Goal: Task Accomplishment & Management: Use online tool/utility

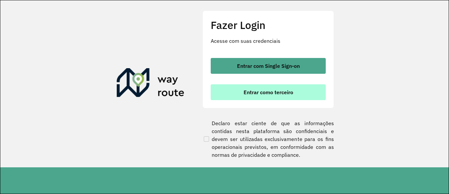
click at [255, 92] on span "Entrar como terceiro" at bounding box center [268, 91] width 50 height 5
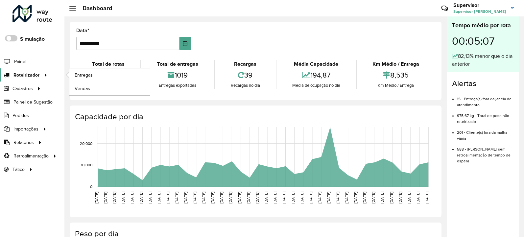
click at [32, 74] on span "Roteirizador" at bounding box center [26, 75] width 26 height 7
click at [82, 74] on span "Entregas" at bounding box center [84, 75] width 19 height 7
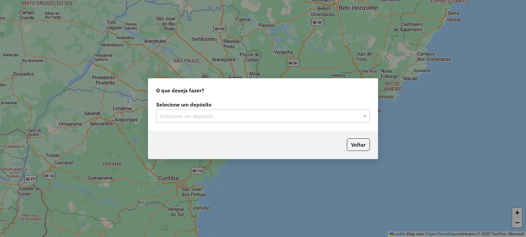
click at [192, 112] on input "text" at bounding box center [256, 116] width 194 height 8
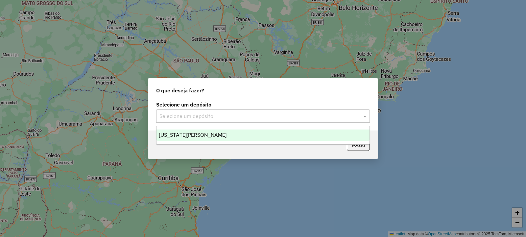
click at [202, 134] on span "[US_STATE][PERSON_NAME]" at bounding box center [192, 135] width 67 height 6
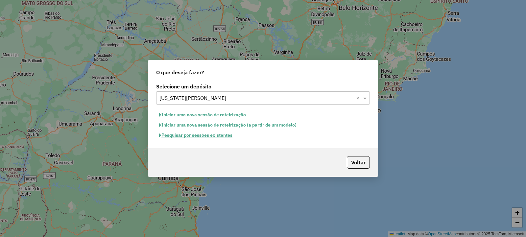
click at [216, 134] on button "Pesquisar por sessões existentes" at bounding box center [195, 135] width 79 height 10
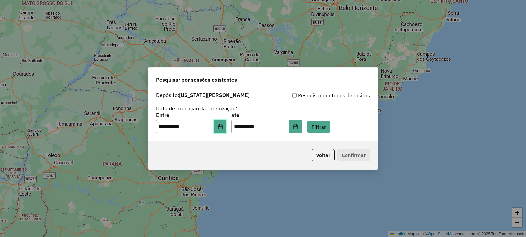
click at [223, 126] on icon "Choose Date" at bounding box center [220, 126] width 5 height 5
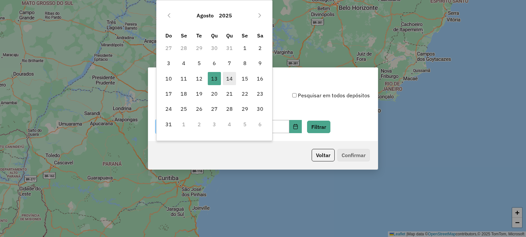
click at [227, 76] on span "14" at bounding box center [229, 78] width 13 height 13
type input "**********"
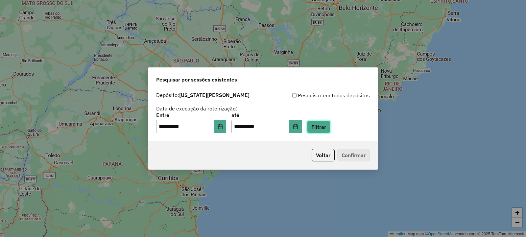
click at [323, 127] on button "Filtrar" at bounding box center [318, 127] width 23 height 12
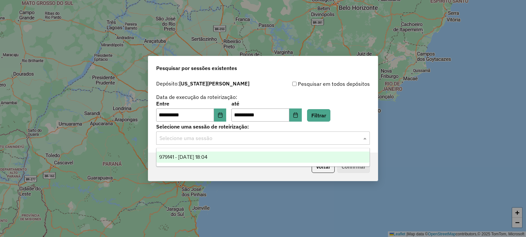
click at [225, 136] on input "text" at bounding box center [256, 138] width 194 height 8
click at [207, 154] on span "979141 - 14/08/2025 18:04" at bounding box center [183, 157] width 48 height 6
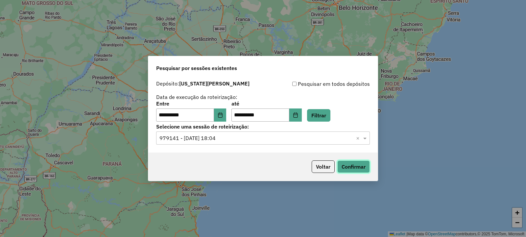
click at [350, 167] on button "Confirmar" at bounding box center [353, 166] width 33 height 12
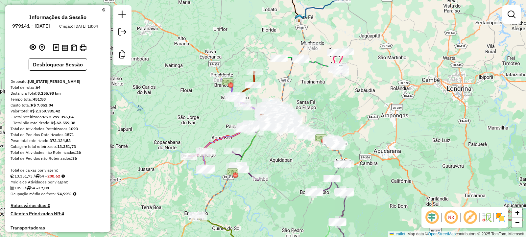
scroll to position [1528, 0]
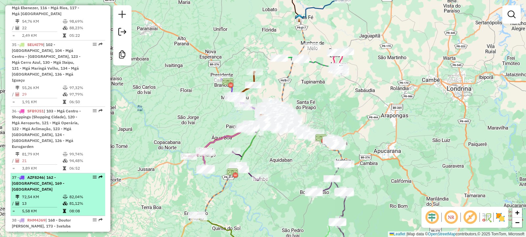
click at [41, 175] on span "AZF8246" at bounding box center [35, 177] width 16 height 5
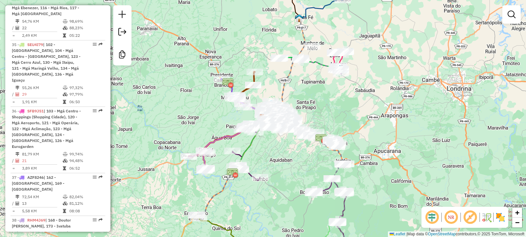
select select "**********"
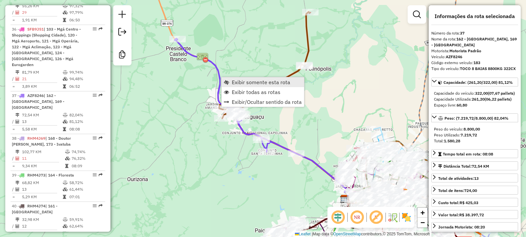
click at [238, 83] on span "Exibir somente esta rota" at bounding box center [261, 82] width 58 height 5
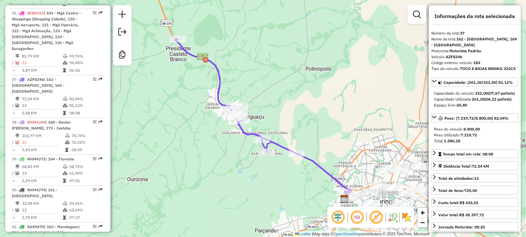
scroll to position [1637, 0]
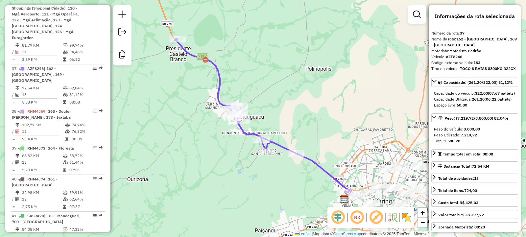
click at [358, 215] on em at bounding box center [357, 217] width 16 height 16
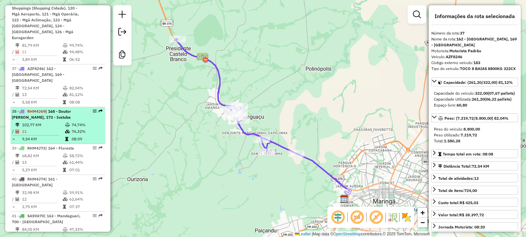
click at [36, 109] on span "RHM4J69" at bounding box center [36, 111] width 18 height 5
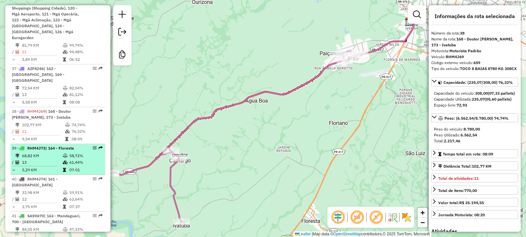
click at [34, 146] on span "RHM4J73" at bounding box center [36, 148] width 18 height 5
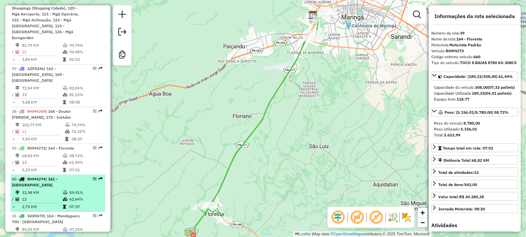
click at [32, 176] on span "RHM4J74" at bounding box center [36, 178] width 18 height 5
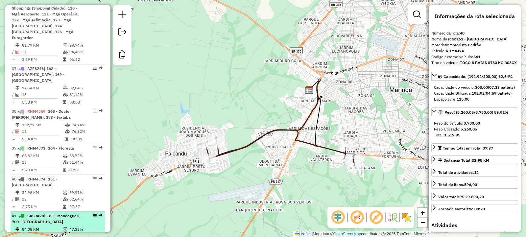
click at [35, 213] on span "SAS9A70" at bounding box center [35, 215] width 17 height 5
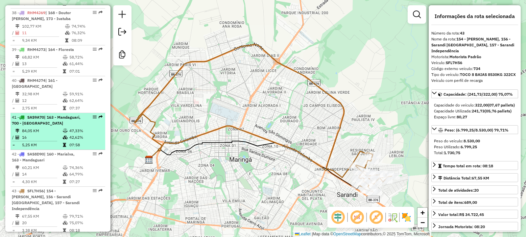
scroll to position [1768, 0]
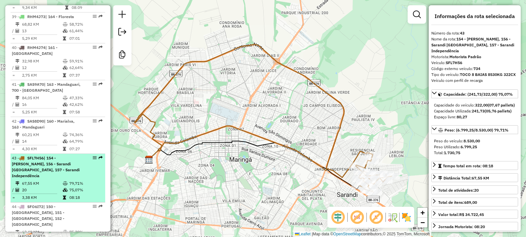
click at [35, 155] on span "SFL7H56" at bounding box center [35, 157] width 16 height 5
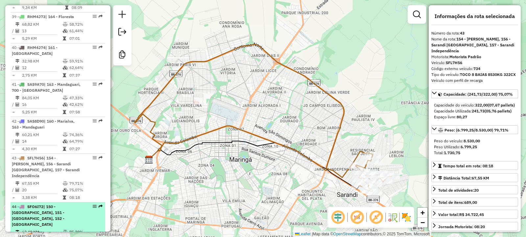
click at [38, 204] on span "SFO6I72" at bounding box center [35, 206] width 16 height 5
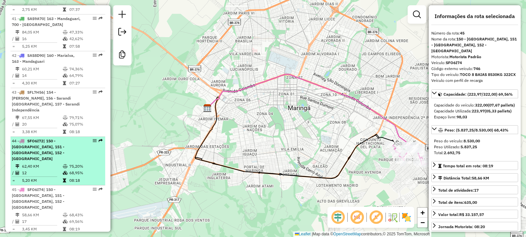
scroll to position [1867, 0]
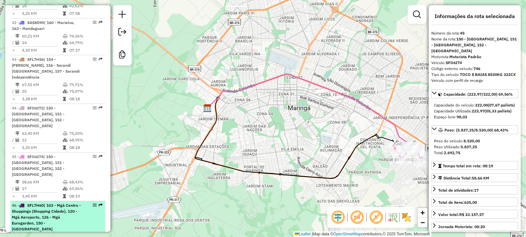
click at [37, 203] on span "SFL7H60" at bounding box center [35, 205] width 16 height 5
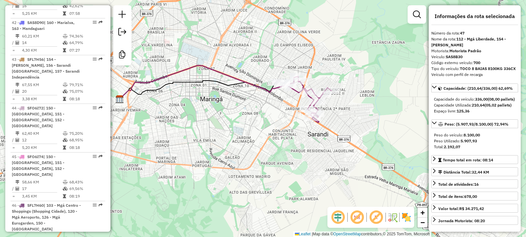
drag, startPoint x: 359, startPoint y: 98, endPoint x: 269, endPoint y: 74, distance: 93.3
click at [269, 74] on div "Janela de atendimento Grade de atendimento Capacidade Transportadoras Veículos …" at bounding box center [263, 118] width 526 height 237
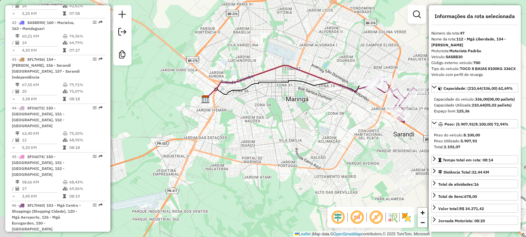
drag, startPoint x: 209, startPoint y: 109, endPoint x: 310, endPoint y: 109, distance: 101.5
click at [310, 109] on div "Janela de atendimento Grade de atendimento Capacidade Transportadoras Veículos …" at bounding box center [263, 118] width 526 height 237
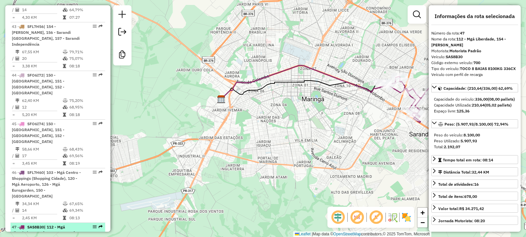
scroll to position [1933, 0]
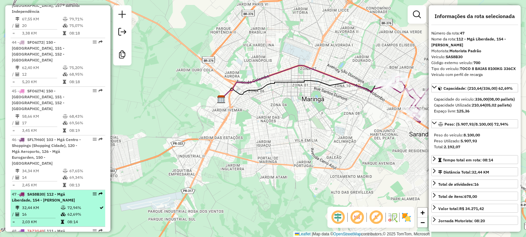
click at [40, 192] on span "SAS8B30" at bounding box center [35, 194] width 17 height 5
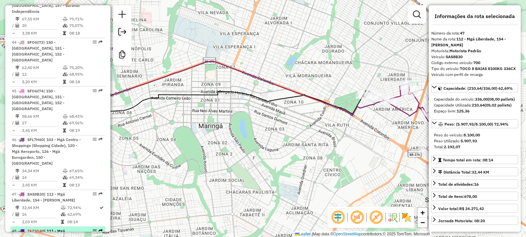
click at [34, 228] on span "TAZ3G49" at bounding box center [35, 230] width 17 height 5
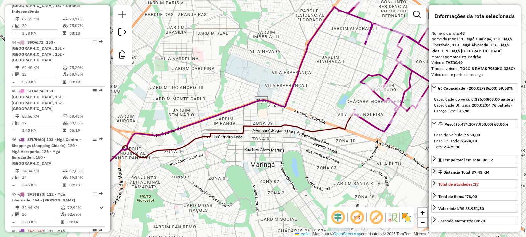
drag, startPoint x: 312, startPoint y: 133, endPoint x: 332, endPoint y: 100, distance: 39.2
click at [332, 100] on div "Janela de atendimento Grade de atendimento Capacidade Transportadoras Veículos …" at bounding box center [263, 118] width 526 height 237
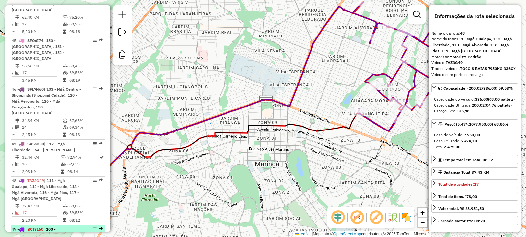
scroll to position [1998, 0]
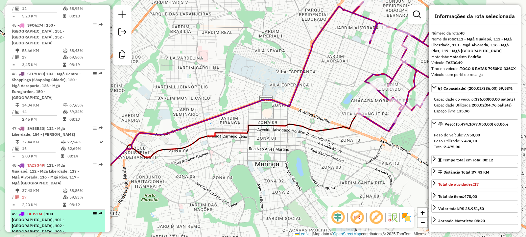
click at [32, 211] on span "BCI9160" at bounding box center [35, 213] width 16 height 5
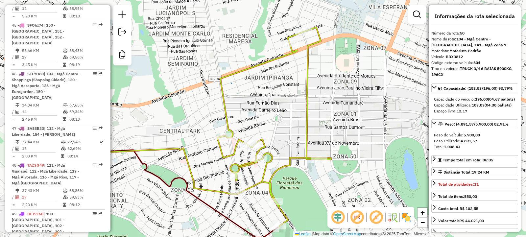
drag, startPoint x: 291, startPoint y: 139, endPoint x: 218, endPoint y: 158, distance: 75.8
click at [218, 158] on div "Janela de atendimento Grade de atendimento Capacidade Transportadoras Veículos …" at bounding box center [263, 118] width 526 height 237
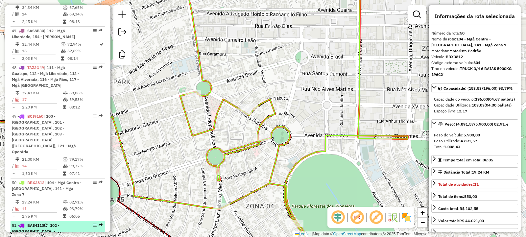
scroll to position [2097, 0]
click at [33, 222] on span "BAS4110" at bounding box center [35, 224] width 17 height 5
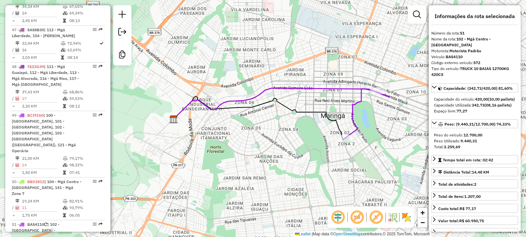
drag, startPoint x: 378, startPoint y: 105, endPoint x: 344, endPoint y: 104, distance: 33.8
click at [344, 104] on div "Janela de atendimento Grade de atendimento Capacidade Transportadoras Veículos …" at bounding box center [263, 118] width 526 height 237
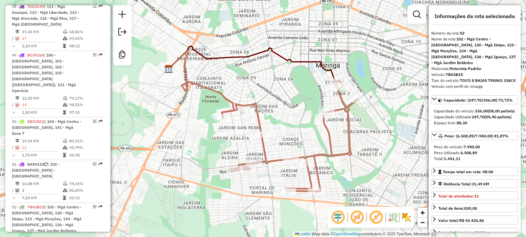
scroll to position [2163, 0]
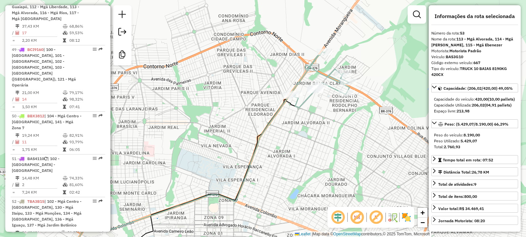
drag, startPoint x: 382, startPoint y: 67, endPoint x: 324, endPoint y: 102, distance: 68.5
click at [324, 102] on div "Janela de atendimento Grade de atendimento Capacidade Transportadoras Veículos …" at bounding box center [263, 118] width 526 height 237
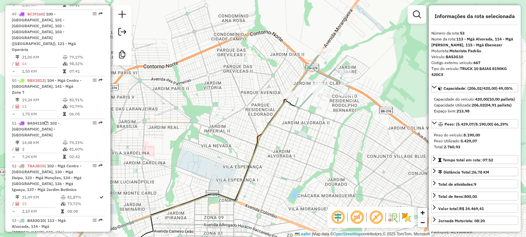
scroll to position [2195, 0]
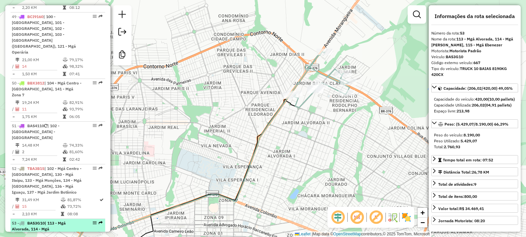
click at [35, 220] on span "BAS3G10" at bounding box center [35, 222] width 17 height 5
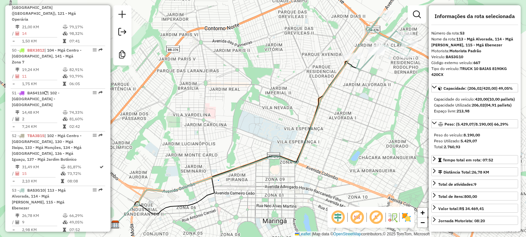
scroll to position [2261, 0]
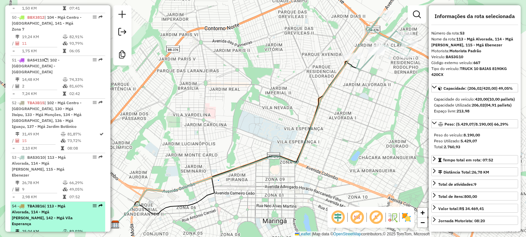
click at [39, 203] on span "TBA3B16" at bounding box center [35, 205] width 17 height 5
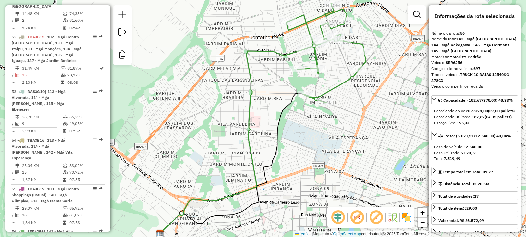
scroll to position [2360, 0]
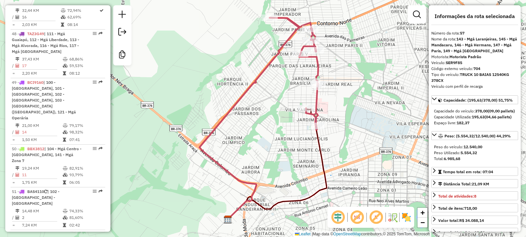
scroll to position [2097, 0]
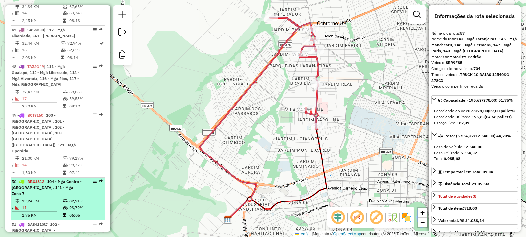
drag, startPoint x: 40, startPoint y: 74, endPoint x: 72, endPoint y: 95, distance: 38.8
click at [40, 179] on span "BBX3812" at bounding box center [35, 181] width 17 height 5
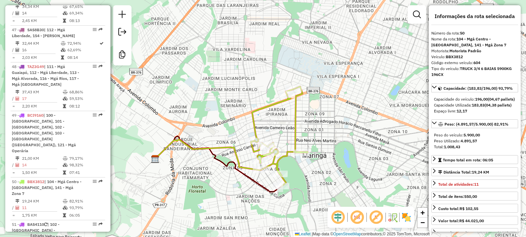
drag, startPoint x: 356, startPoint y: 117, endPoint x: 286, endPoint y: 132, distance: 71.6
click at [286, 132] on div "Janela de atendimento Grade de atendimento Capacidade Transportadoras Veículos …" at bounding box center [263, 118] width 526 height 237
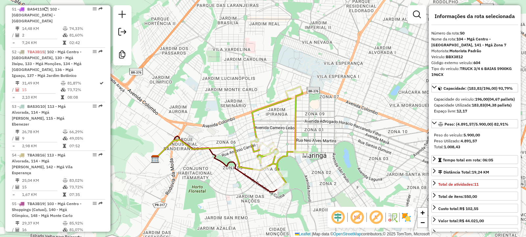
scroll to position [2327, 0]
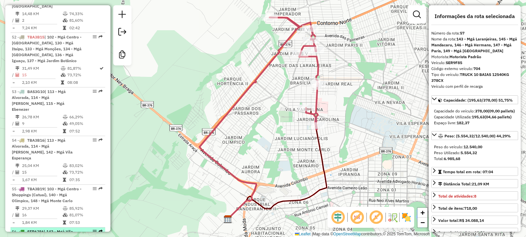
click at [30, 229] on span "SER6J56" at bounding box center [35, 231] width 16 height 5
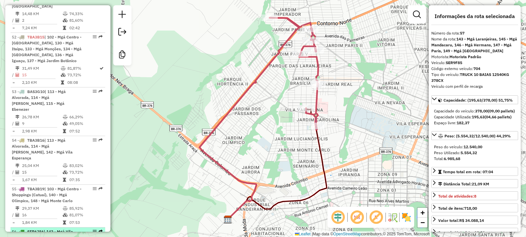
click at [33, 229] on span "SER6J56" at bounding box center [35, 231] width 16 height 5
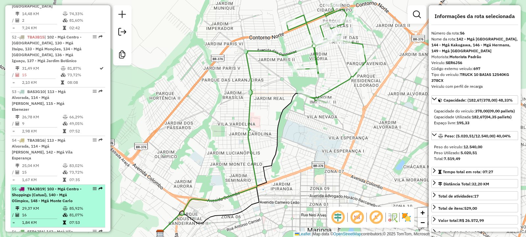
click at [42, 186] on span "TBA3B19" at bounding box center [35, 188] width 17 height 5
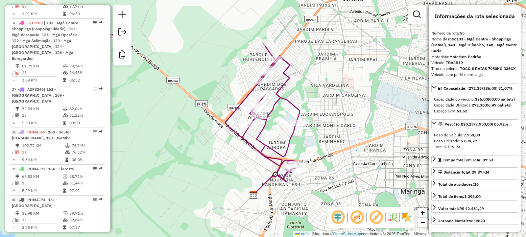
scroll to position [1604, 0]
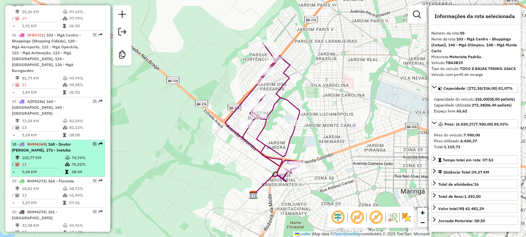
click at [36, 142] on span "RHM4J69" at bounding box center [36, 144] width 18 height 5
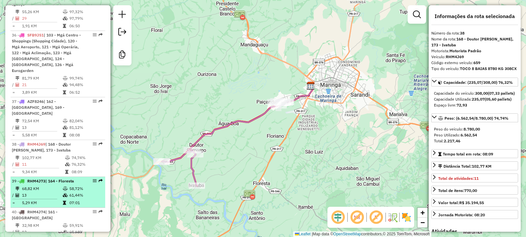
click at [37, 178] on span "RHM4J73" at bounding box center [36, 180] width 18 height 5
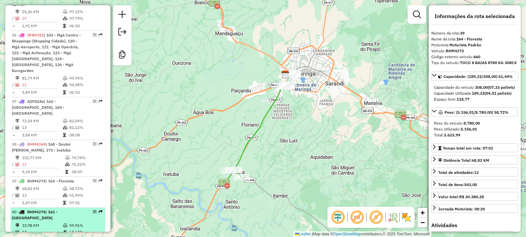
click at [38, 209] on span "RHM4J74" at bounding box center [36, 211] width 18 height 5
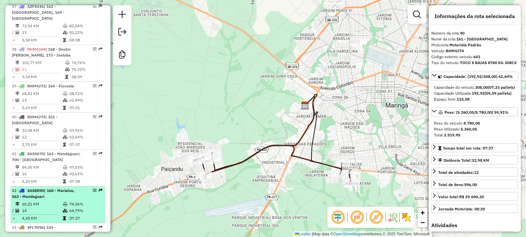
scroll to position [1670, 0]
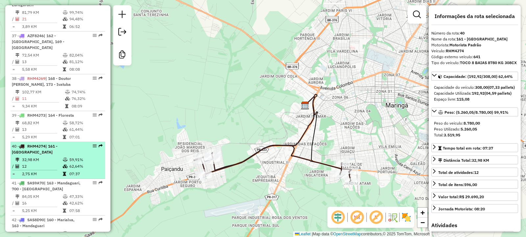
click at [43, 144] on span "RHM4J74" at bounding box center [36, 146] width 18 height 5
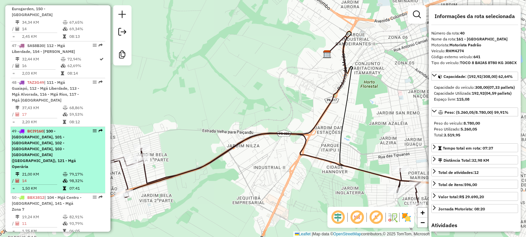
scroll to position [2097, 0]
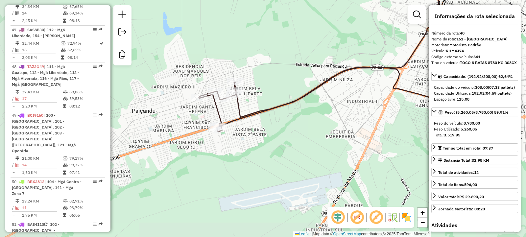
drag, startPoint x: 295, startPoint y: 163, endPoint x: 389, endPoint y: 97, distance: 114.6
click at [389, 97] on div "Janela de atendimento Grade de atendimento Capacidade Transportadoras Veículos …" at bounding box center [263, 118] width 526 height 237
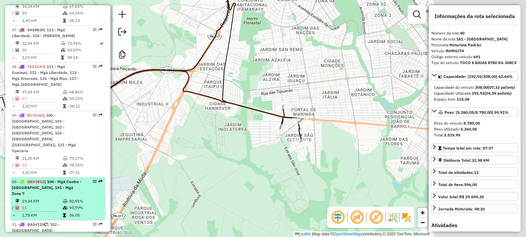
drag, startPoint x: 314, startPoint y: 101, endPoint x: 89, endPoint y: 106, distance: 224.8
click at [62, 106] on hb-router-mapa "Informações da Sessão 979141 - [DATE] Criação: [DATE] 18:04 Desbloquear Sessão …" at bounding box center [263, 118] width 526 height 237
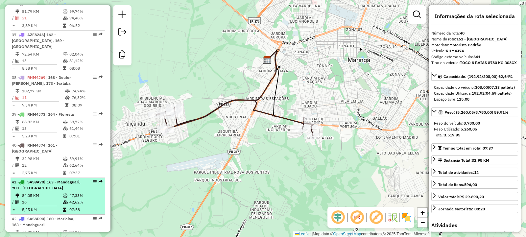
scroll to position [1670, 0]
click at [35, 180] on span "SAS9A70" at bounding box center [35, 182] width 17 height 5
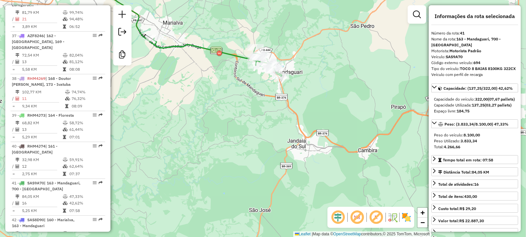
drag, startPoint x: 318, startPoint y: 123, endPoint x: 189, endPoint y: 19, distance: 165.9
click at [189, 19] on div "Janela de atendimento Grade de atendimento Capacidade Transportadoras Veículos …" at bounding box center [263, 118] width 526 height 237
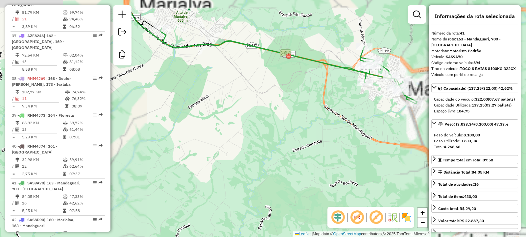
drag, startPoint x: 156, startPoint y: 48, endPoint x: 216, endPoint y: 81, distance: 68.3
click at [216, 81] on div "Janela de atendimento Grade de atendimento Capacidade Transportadoras Veículos …" at bounding box center [263, 118] width 526 height 237
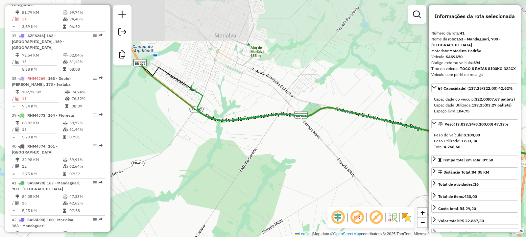
drag, startPoint x: 157, startPoint y: 38, endPoint x: 199, endPoint y: 127, distance: 98.2
click at [199, 127] on div "Janela de atendimento Grade de atendimento Capacidade Transportadoras Veículos …" at bounding box center [263, 118] width 526 height 237
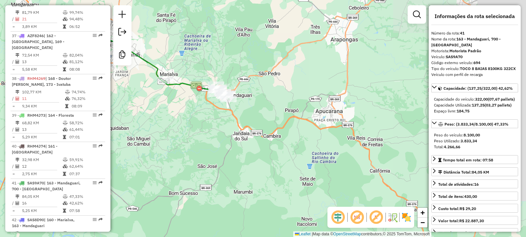
drag, startPoint x: 244, startPoint y: 121, endPoint x: 192, endPoint y: 93, distance: 59.4
click at [192, 93] on div "Janela de atendimento Grade de atendimento Capacidade Transportadoras Veículos …" at bounding box center [263, 118] width 526 height 237
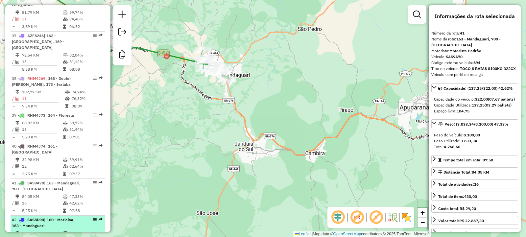
click at [38, 217] on span "SAS8D90" at bounding box center [35, 219] width 17 height 5
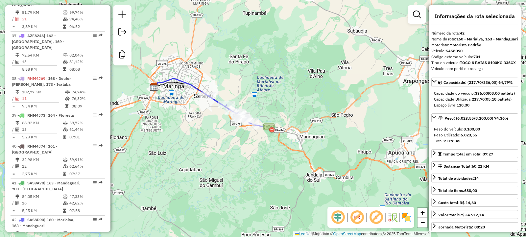
drag, startPoint x: 280, startPoint y: 131, endPoint x: 254, endPoint y: 92, distance: 46.8
click at [254, 80] on div "Janela de atendimento Grade de atendimento Capacidade Transportadoras Veículos …" at bounding box center [263, 118] width 526 height 237
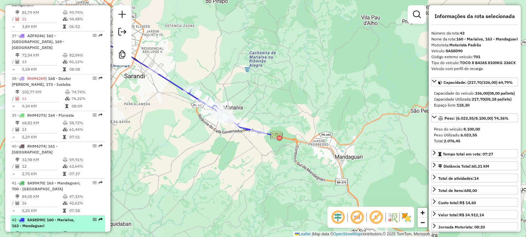
drag, startPoint x: 34, startPoint y: 183, endPoint x: 36, endPoint y: 179, distance: 5.5
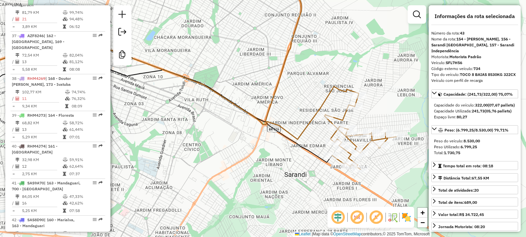
drag, startPoint x: 307, startPoint y: 171, endPoint x: 297, endPoint y: 130, distance: 42.1
click at [297, 130] on div "Janela de atendimento Grade de atendimento Capacidade Transportadoras Veículos …" at bounding box center [263, 118] width 526 height 237
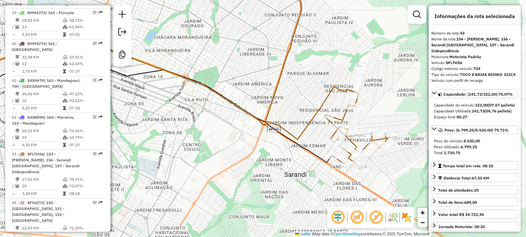
scroll to position [1801, 0]
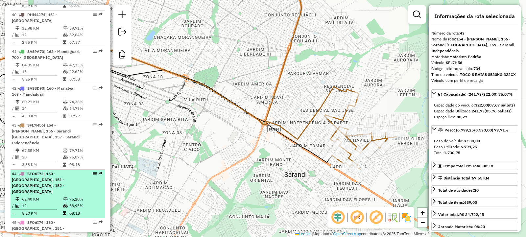
click at [42, 171] on span "SFO6I72" at bounding box center [35, 173] width 16 height 5
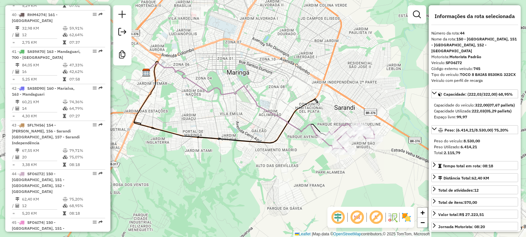
drag, startPoint x: 404, startPoint y: 142, endPoint x: 122, endPoint y: 124, distance: 282.2
click at [318, 123] on div "Janela de atendimento Grade de atendimento Capacidade Transportadoras Veículos …" at bounding box center [263, 118] width 526 height 237
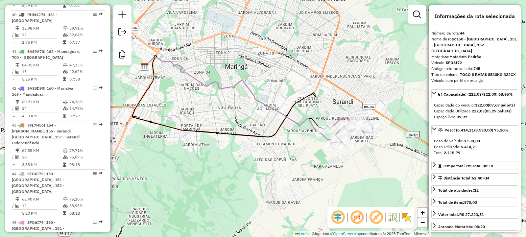
drag, startPoint x: 160, startPoint y: 106, endPoint x: 211, endPoint y: 100, distance: 50.9
click at [211, 100] on div "Janela de atendimento Grade de atendimento Capacidade Transportadoras Veículos …" at bounding box center [263, 118] width 526 height 237
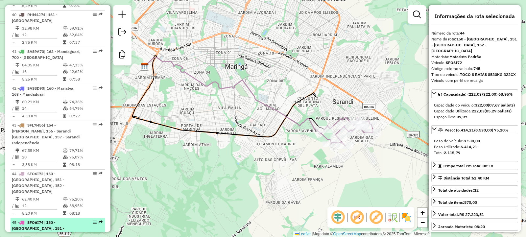
click at [40, 220] on span "SFO6I74" at bounding box center [35, 222] width 16 height 5
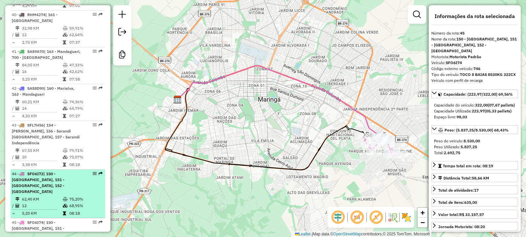
click at [37, 171] on span "SFO6I72" at bounding box center [35, 173] width 16 height 5
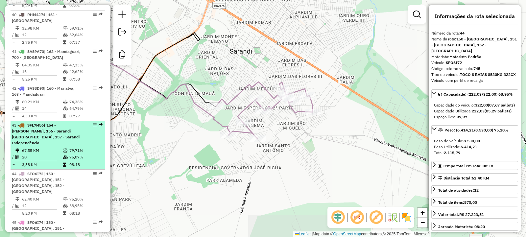
drag, startPoint x: 285, startPoint y: 150, endPoint x: 95, endPoint y: 80, distance: 202.7
click at [95, 80] on hb-router-mapa "Informações da Sessão 979141 - [DATE] Criação: [DATE] 18:04 Desbloquear Sessão …" at bounding box center [263, 118] width 526 height 237
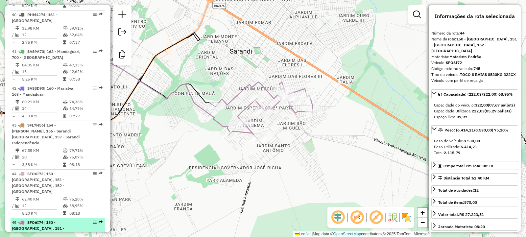
drag, startPoint x: 44, startPoint y: 139, endPoint x: 53, endPoint y: 136, distance: 10.2
click at [43, 220] on span "SFO6I74" at bounding box center [35, 222] width 16 height 5
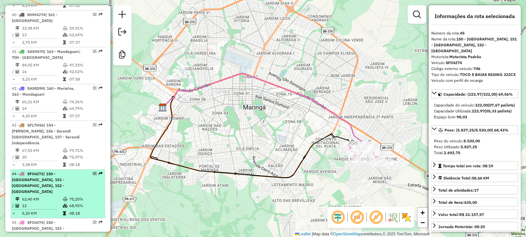
click at [35, 171] on span "SFO6I72" at bounding box center [35, 173] width 16 height 5
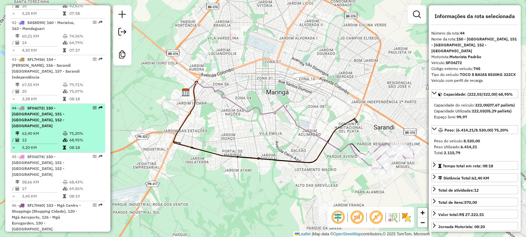
scroll to position [1900, 0]
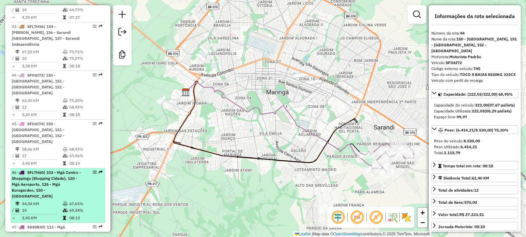
drag, startPoint x: 42, startPoint y: 83, endPoint x: 54, endPoint y: 83, distance: 11.8
click at [42, 170] on span "SFL7H60" at bounding box center [35, 172] width 16 height 5
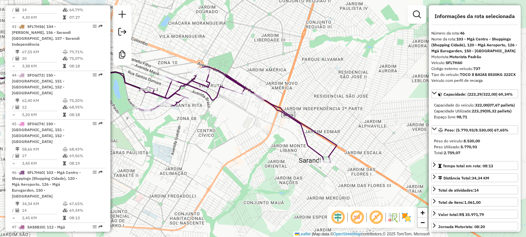
drag, startPoint x: 330, startPoint y: 115, endPoint x: 211, endPoint y: 113, distance: 118.6
click at [211, 113] on div "Janela de atendimento Grade de atendimento Capacidade Transportadoras Veículos …" at bounding box center [263, 118] width 526 height 237
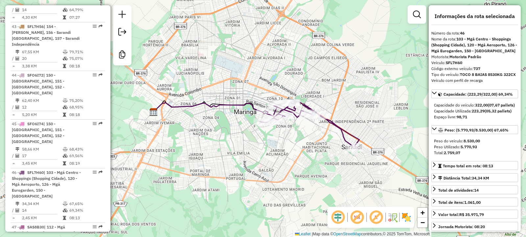
drag, startPoint x: 224, startPoint y: 141, endPoint x: 269, endPoint y: 133, distance: 45.1
click at [269, 133] on div "Janela de atendimento Grade de atendimento Capacidade Transportadoras Veículos …" at bounding box center [263, 118] width 526 height 237
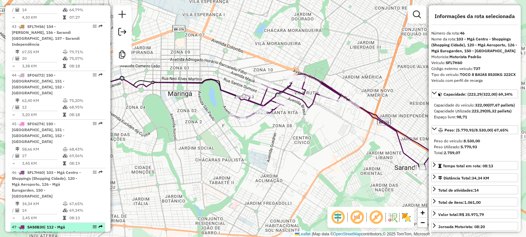
click at [39, 224] on span "SAS8B30" at bounding box center [35, 226] width 17 height 5
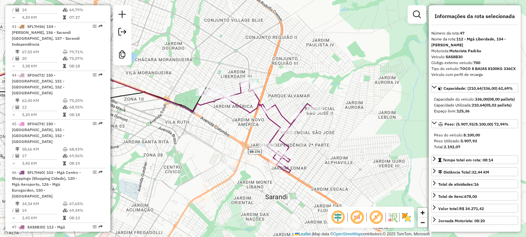
drag, startPoint x: 314, startPoint y: 113, endPoint x: 154, endPoint y: 110, distance: 159.7
click at [154, 110] on div "Janela de atendimento Grade de atendimento Capacidade Transportadoras Veículos …" at bounding box center [263, 118] width 526 height 237
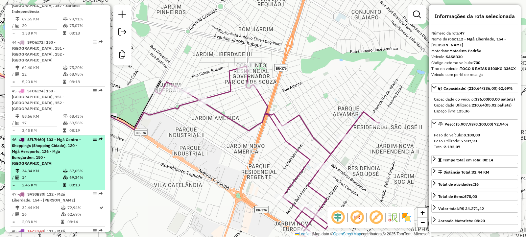
scroll to position [1965, 0]
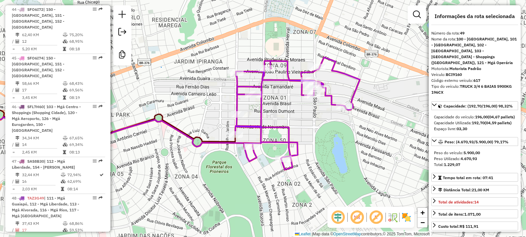
drag, startPoint x: 286, startPoint y: 123, endPoint x: 153, endPoint y: 114, distance: 132.4
click at [197, 117] on div "Janela de atendimento Grade de atendimento Capacidade Transportadoras Veículos …" at bounding box center [263, 118] width 526 height 237
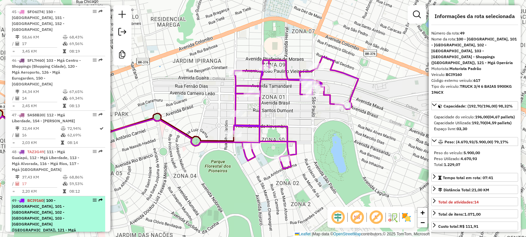
scroll to position [2031, 0]
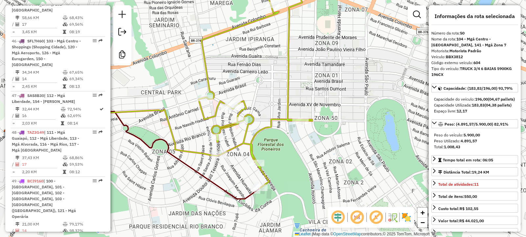
drag, startPoint x: 345, startPoint y: 119, endPoint x: 242, endPoint y: 94, distance: 106.1
click at [242, 94] on div "Janela de atendimento Grade de atendimento Capacidade Transportadoras Veículos …" at bounding box center [263, 118] width 526 height 237
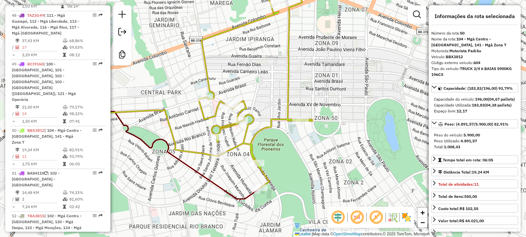
scroll to position [2163, 0]
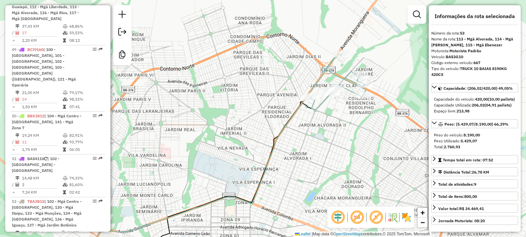
drag, startPoint x: 347, startPoint y: 86, endPoint x: 298, endPoint y: 129, distance: 65.6
click at [298, 129] on div "Janela de atendimento Grade de atendimento Capacidade Transportadoras Veículos …" at bounding box center [263, 118] width 526 height 237
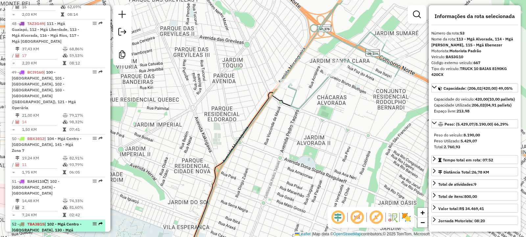
scroll to position [2130, 0]
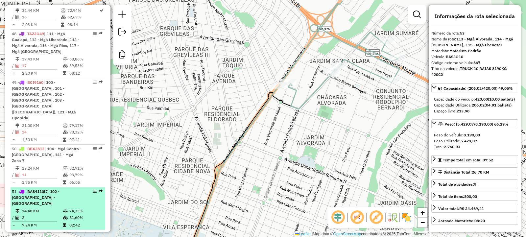
click at [37, 189] on span "BAS4110" at bounding box center [35, 191] width 17 height 5
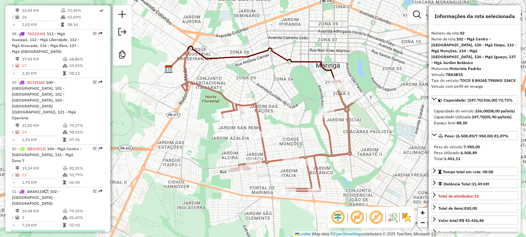
drag, startPoint x: 38, startPoint y: 171, endPoint x: 42, endPoint y: 165, distance: 7.3
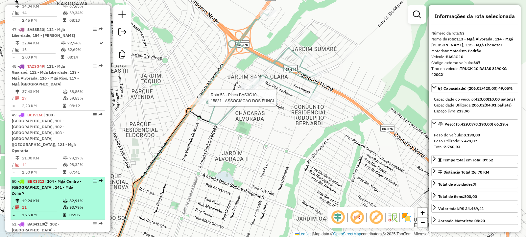
scroll to position [2097, 0]
click at [40, 179] on span "BBX3812" at bounding box center [35, 181] width 17 height 5
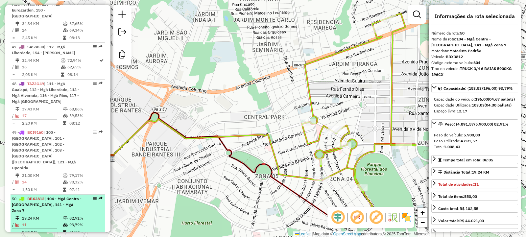
scroll to position [2064, 0]
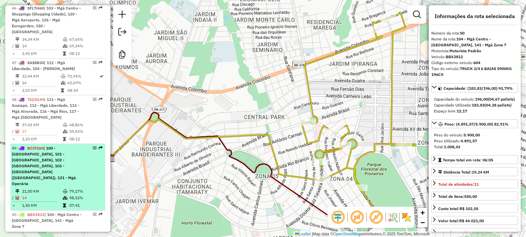
click at [42, 146] on span "BCI9160" at bounding box center [35, 148] width 16 height 5
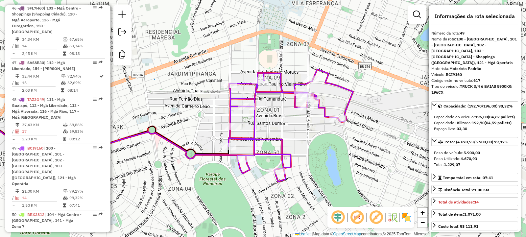
drag, startPoint x: 383, startPoint y: 114, endPoint x: 271, endPoint y: 121, distance: 112.3
click at [271, 121] on div "Janela de atendimento Grade de atendimento Capacidade Transportadoras Veículos …" at bounding box center [263, 118] width 526 height 237
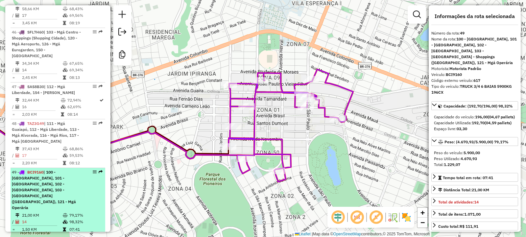
scroll to position [2031, 0]
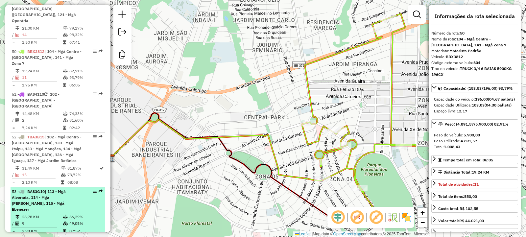
scroll to position [2228, 0]
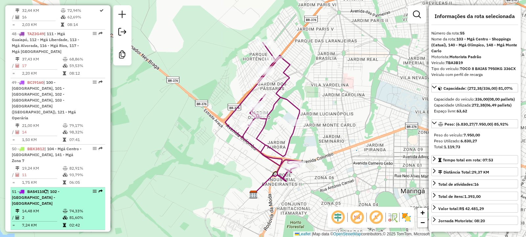
scroll to position [2097, 0]
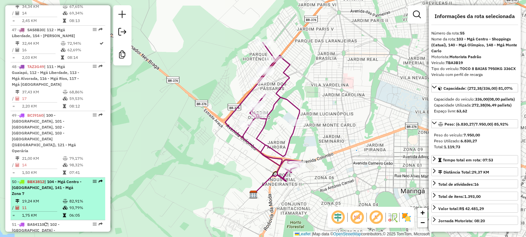
click at [43, 179] on span "BBX3812" at bounding box center [35, 181] width 17 height 5
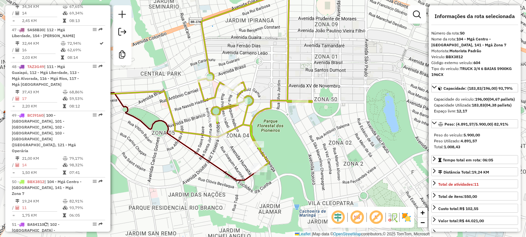
drag, startPoint x: 315, startPoint y: 146, endPoint x: 222, endPoint y: 102, distance: 103.5
click at [222, 102] on div "Janela de atendimento Grade de atendimento Capacidade Transportadoras Veículos …" at bounding box center [263, 118] width 526 height 237
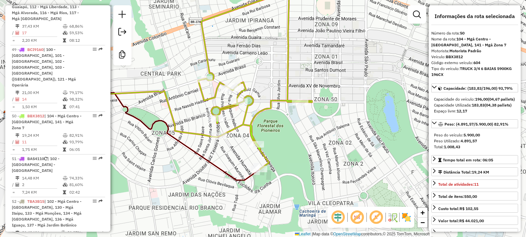
scroll to position [2195, 0]
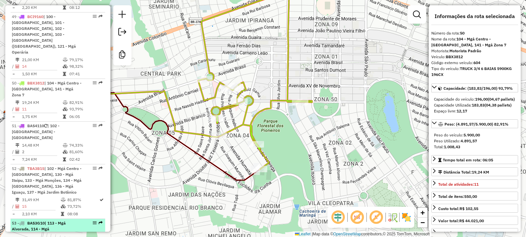
click at [28, 220] on span "| 113 - Mgá Alvorada, 114 - Mgá [PERSON_NAME], 115 - Mgá Ebenezer" at bounding box center [39, 231] width 54 height 23
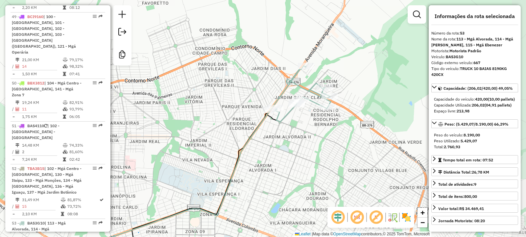
drag, startPoint x: 388, startPoint y: 63, endPoint x: 308, endPoint y: 115, distance: 95.6
click at [308, 115] on div "Janela de atendimento Grade de atendimento Capacidade Transportadoras Veículos …" at bounding box center [263, 118] width 526 height 237
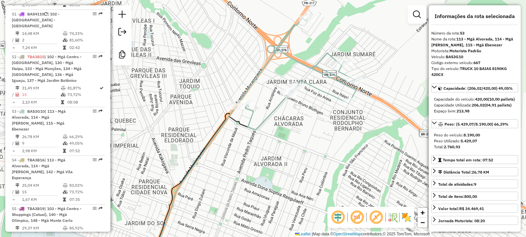
scroll to position [2327, 0]
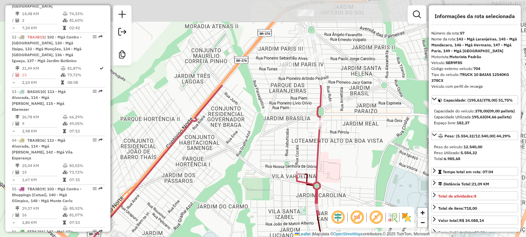
drag, startPoint x: 313, startPoint y: 35, endPoint x: 310, endPoint y: 147, distance: 111.5
click at [310, 151] on div "Janela de atendimento Grade de atendimento Capacidade Transportadoras Veículos …" at bounding box center [263, 118] width 526 height 237
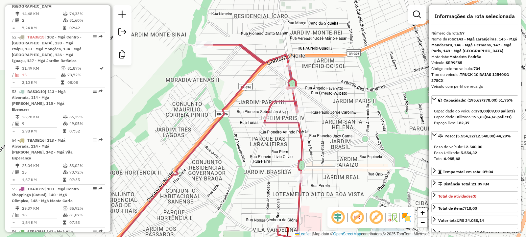
drag, startPoint x: 280, startPoint y: 64, endPoint x: 279, endPoint y: 121, distance: 56.5
click at [279, 121] on div "Janela de atendimento Grade de atendimento Capacidade Transportadoras Veículos …" at bounding box center [263, 118] width 526 height 237
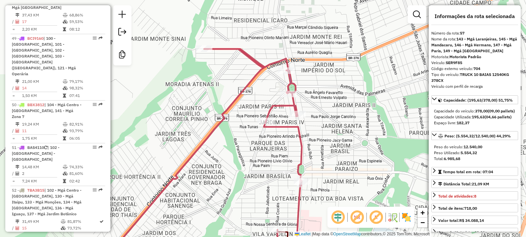
scroll to position [2163, 0]
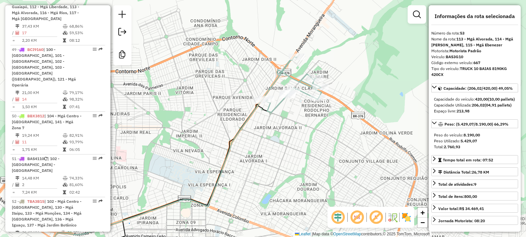
drag, startPoint x: 378, startPoint y: 60, endPoint x: 289, endPoint y: 103, distance: 99.0
click at [289, 103] on div "Janela de atendimento Grade de atendimento Capacidade Transportadoras Veículos …" at bounding box center [263, 118] width 526 height 237
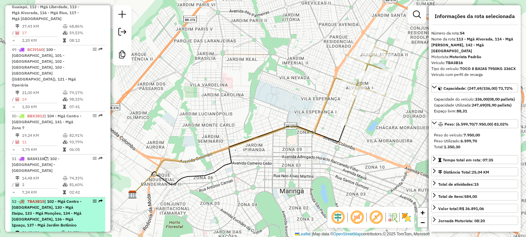
click at [37, 199] on span "TBA3B15" at bounding box center [35, 201] width 17 height 5
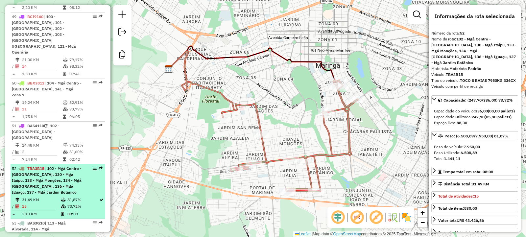
scroll to position [2228, 0]
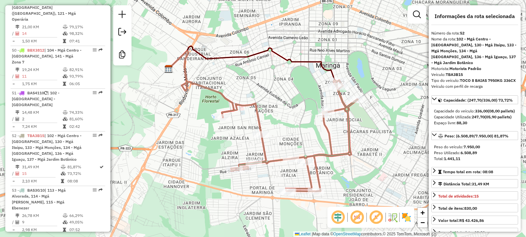
click at [36, 236] on span "TBA3B16" at bounding box center [35, 238] width 17 height 5
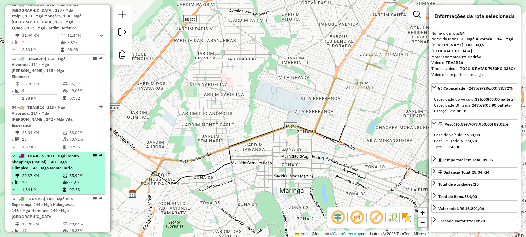
scroll to position [2393, 0]
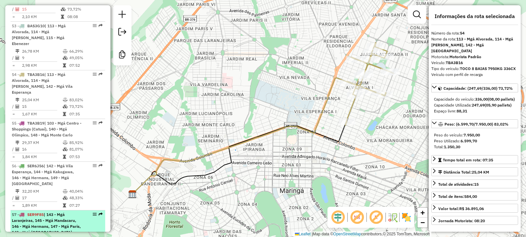
click at [34, 212] on span "SER9F85" at bounding box center [35, 214] width 16 height 5
